Goal: Information Seeking & Learning: Learn about a topic

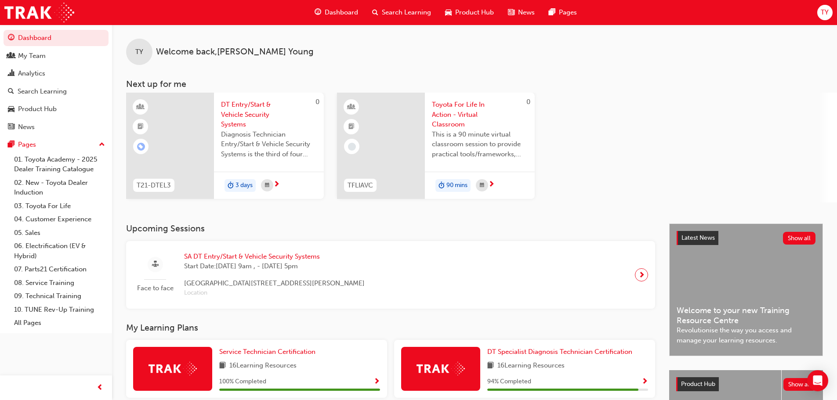
click at [398, 11] on span "Search Learning" at bounding box center [406, 12] width 49 height 10
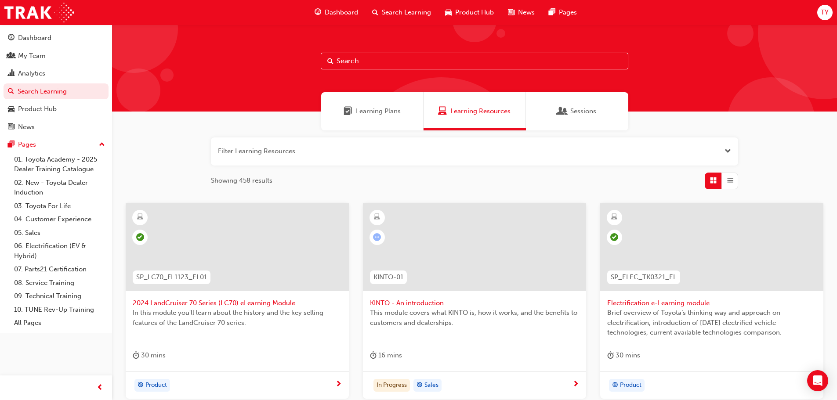
click at [358, 66] on input "text" at bounding box center [475, 61] width 308 height 17
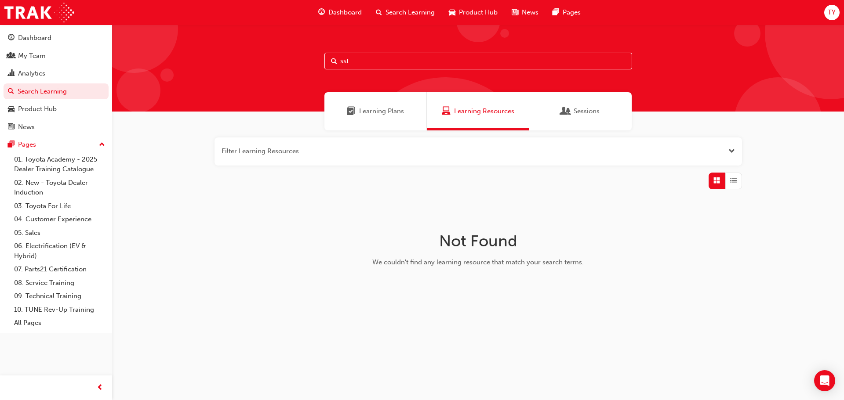
click at [377, 113] on span "Learning Plans" at bounding box center [381, 111] width 45 height 10
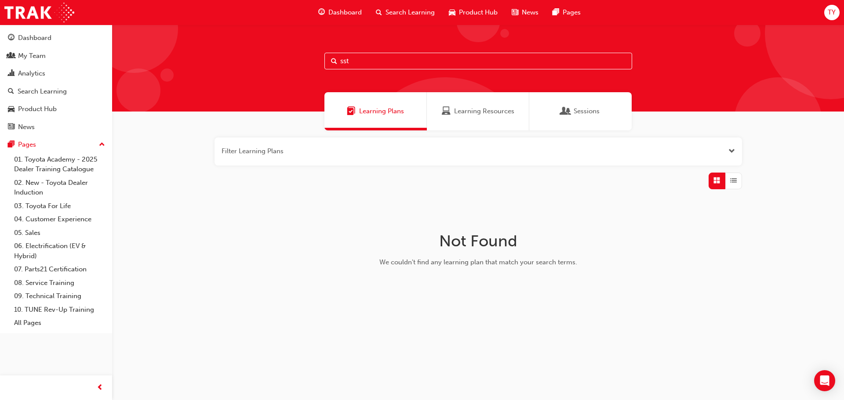
click at [356, 62] on input "sst" at bounding box center [478, 61] width 308 height 17
type input "s"
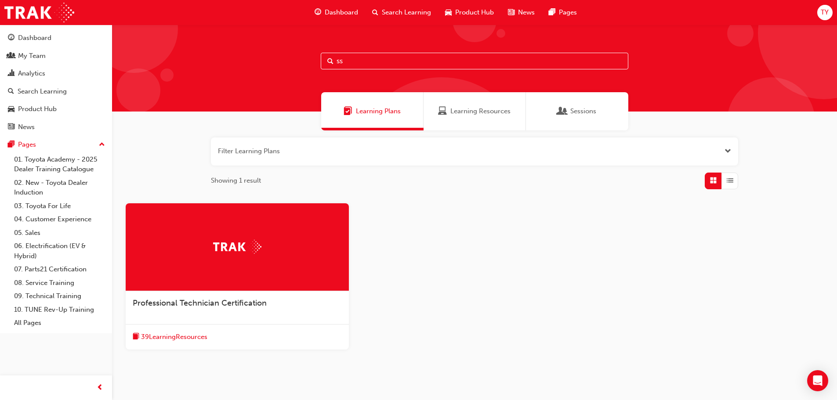
type input "ss"
click at [221, 243] on img at bounding box center [237, 247] width 48 height 14
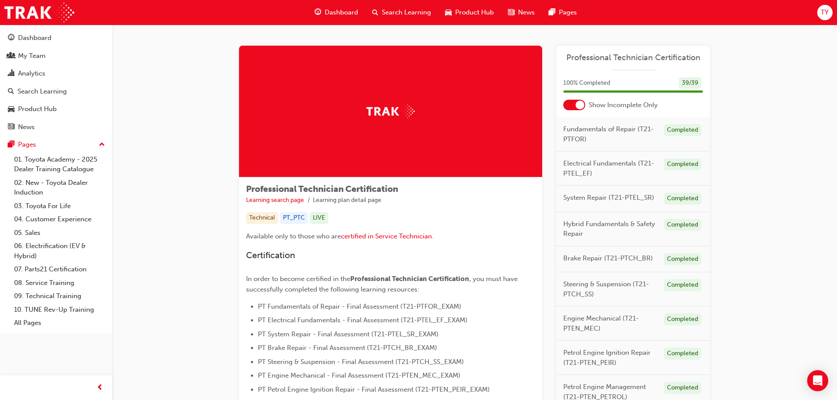
click at [340, 11] on span "Dashboard" at bounding box center [341, 12] width 33 height 10
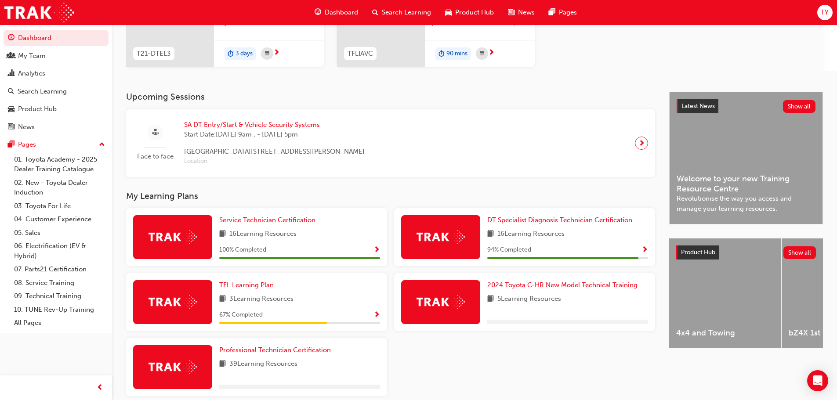
scroll to position [171, 0]
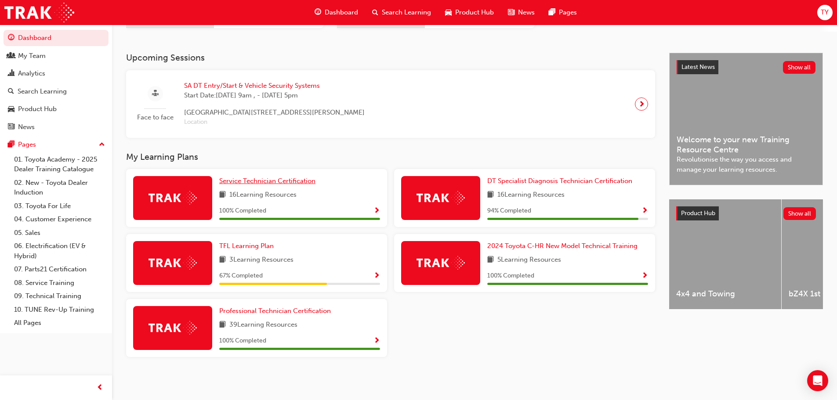
click at [254, 180] on span "Service Technician Certification" at bounding box center [267, 181] width 96 height 8
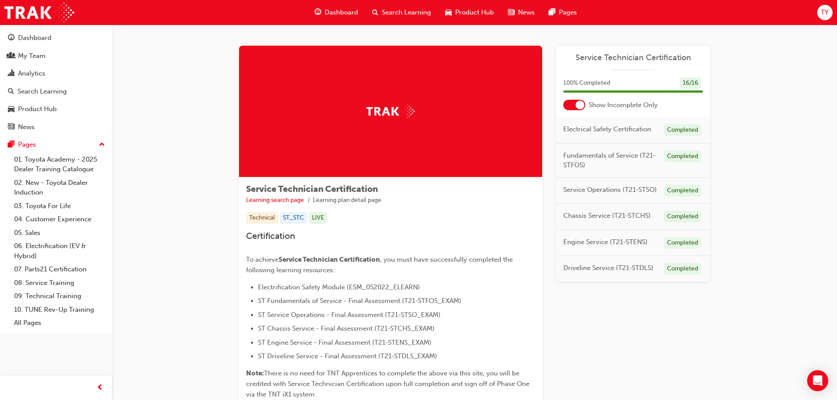
click at [823, 12] on span "TY" at bounding box center [825, 12] width 8 height 10
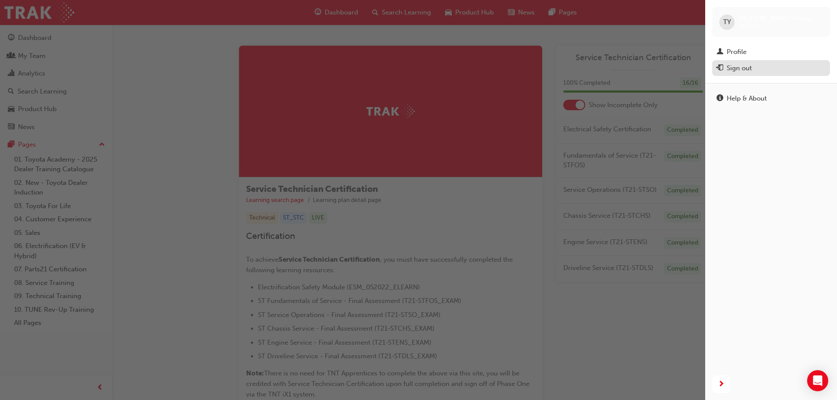
click at [744, 66] on div "Sign out" at bounding box center [739, 68] width 25 height 10
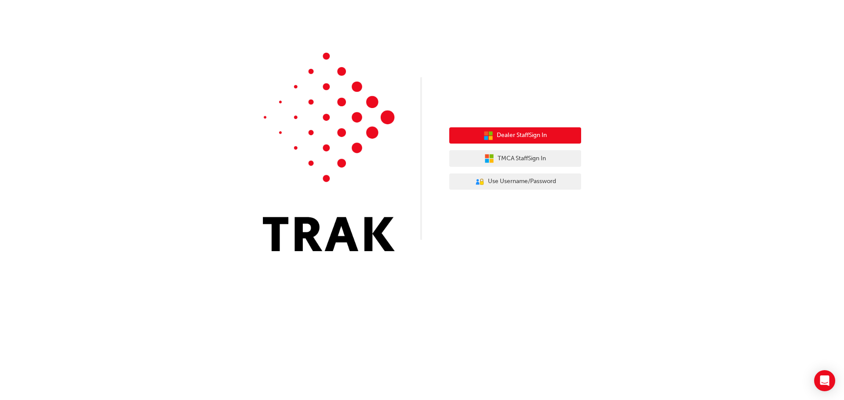
click at [509, 136] on span "Dealer Staff Sign In" at bounding box center [522, 136] width 50 height 10
